Goal: Task Accomplishment & Management: Use online tool/utility

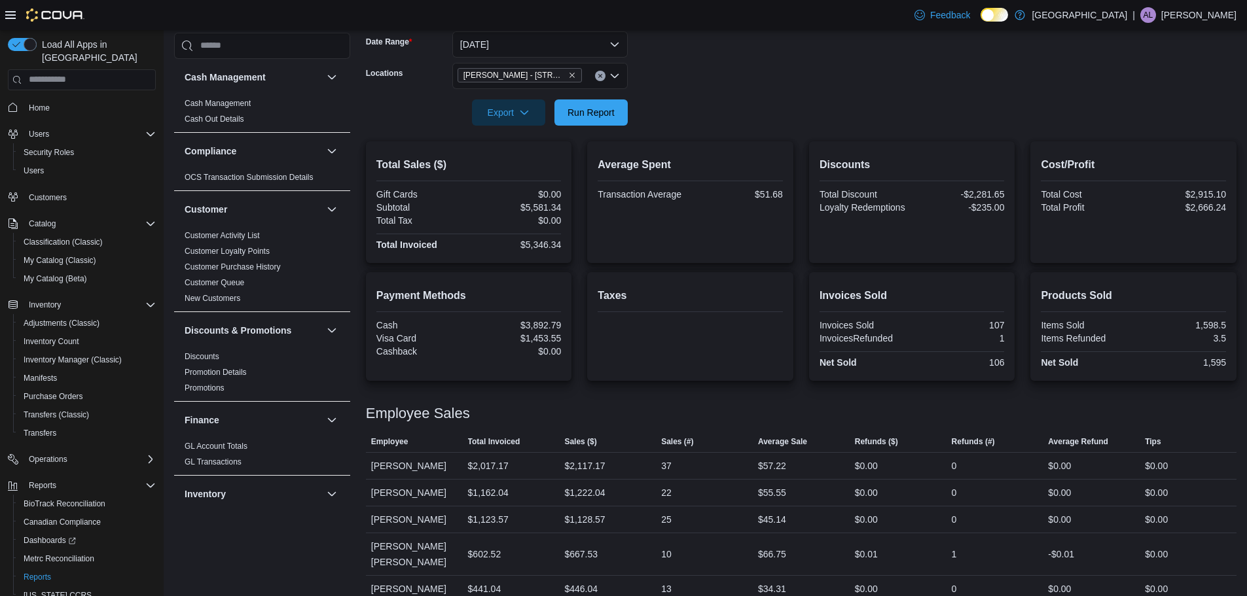
scroll to position [203, 0]
click at [602, 75] on icon "Clear input" at bounding box center [599, 74] width 3 height 3
click at [715, 114] on form "Date Range [DATE] Locations All Locations Export Run Report" at bounding box center [801, 69] width 871 height 110
click at [592, 105] on span "Run Report" at bounding box center [591, 110] width 47 height 13
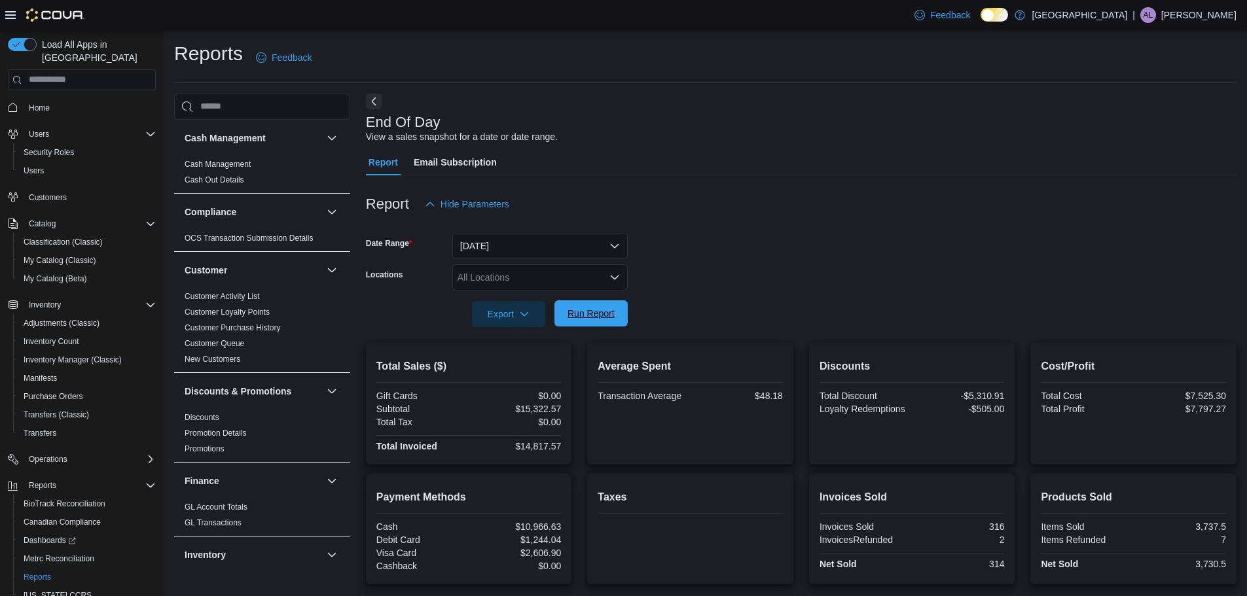
click at [602, 323] on span "Run Report" at bounding box center [591, 313] width 58 height 26
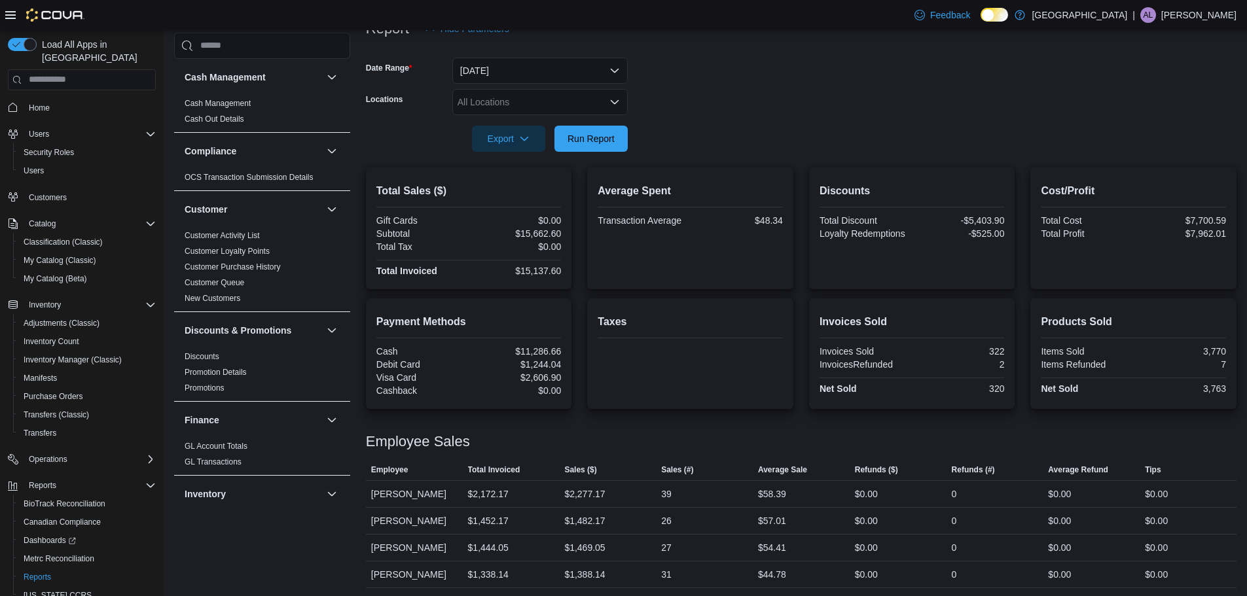
scroll to position [327, 0]
